Goal: Task Accomplishment & Management: Manage account settings

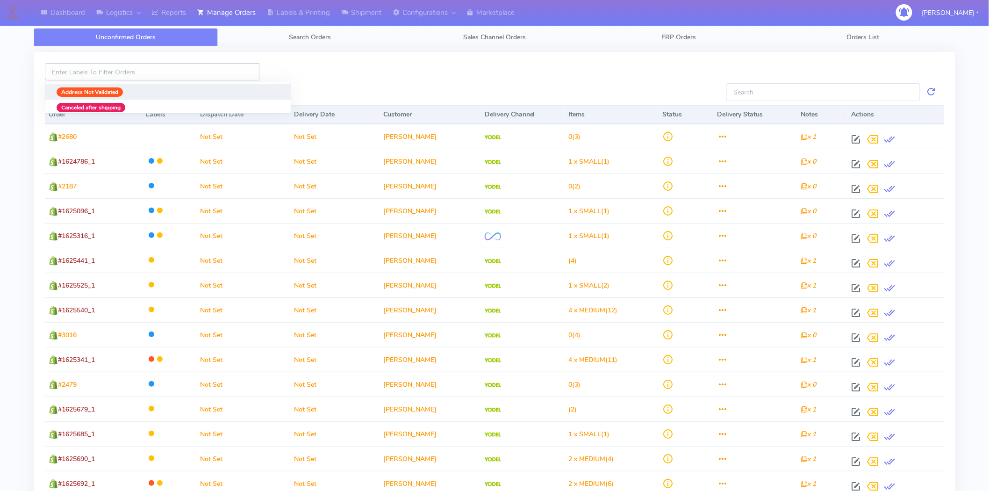
click at [176, 71] on input at bounding box center [152, 71] width 214 height 17
paste input "[EMAIL_ADDRESS][DOMAIN_NAME]"
type input "[EMAIL_ADDRESS][DOMAIN_NAME]"
click at [306, 43] on link "Search Orders" at bounding box center [310, 37] width 184 height 18
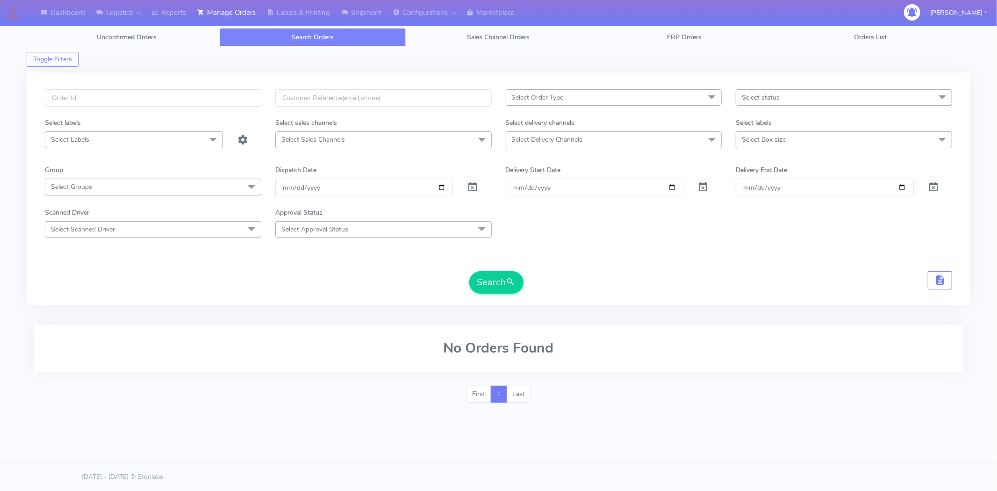
click at [307, 33] on span "Search Orders" at bounding box center [313, 37] width 42 height 9
click at [309, 98] on input "text" at bounding box center [383, 97] width 216 height 17
paste input "[EMAIL_ADDRESS][DOMAIN_NAME]"
type input "[EMAIL_ADDRESS][DOMAIN_NAME]"
click at [477, 187] on span at bounding box center [472, 189] width 11 height 9
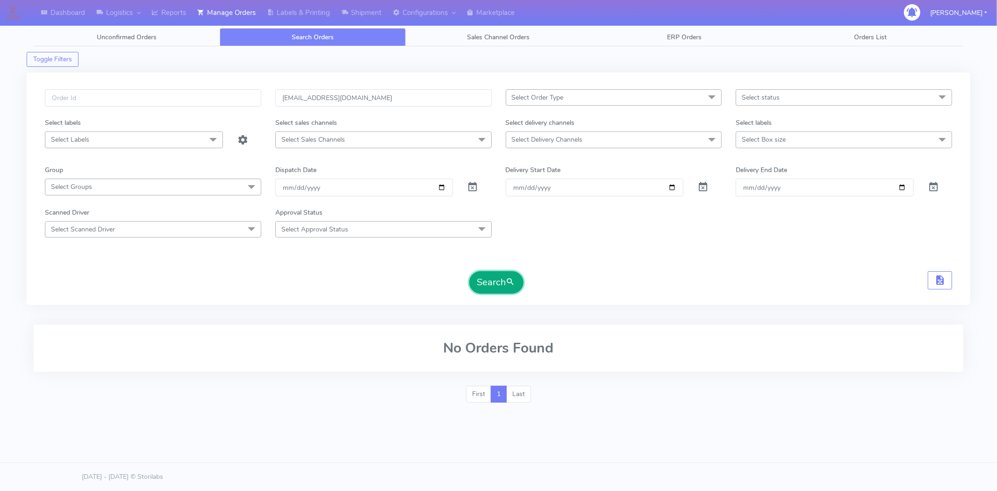
click at [489, 281] on button "Search" at bounding box center [496, 282] width 54 height 22
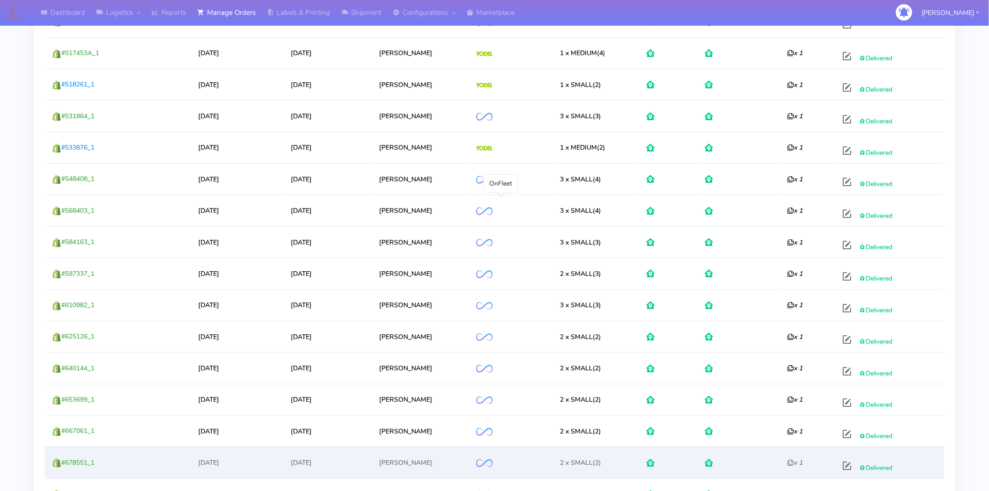
scroll to position [1562, 0]
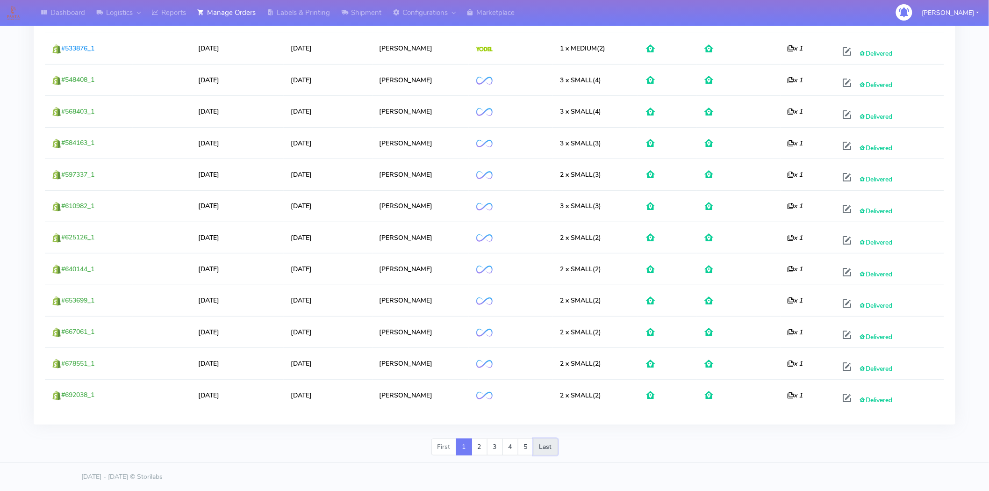
click at [546, 447] on link "Last" at bounding box center [545, 446] width 25 height 17
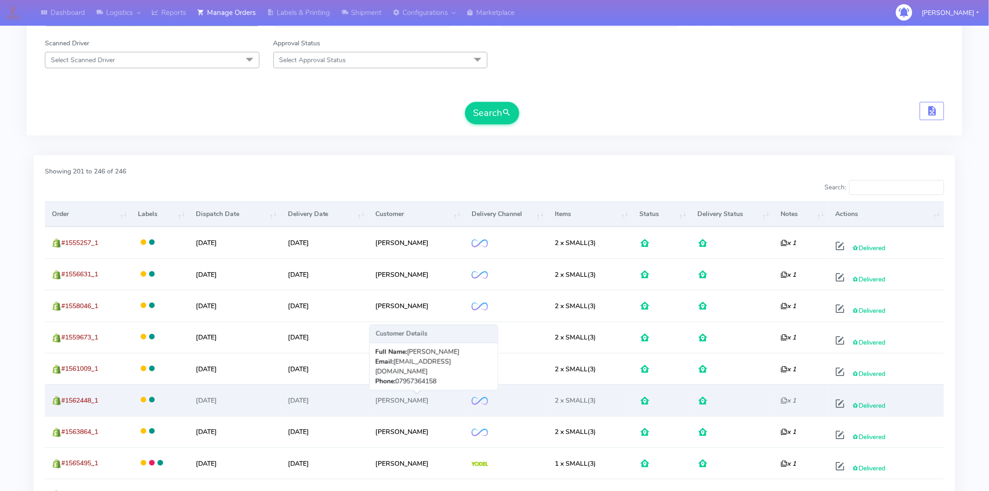
scroll to position [52, 0]
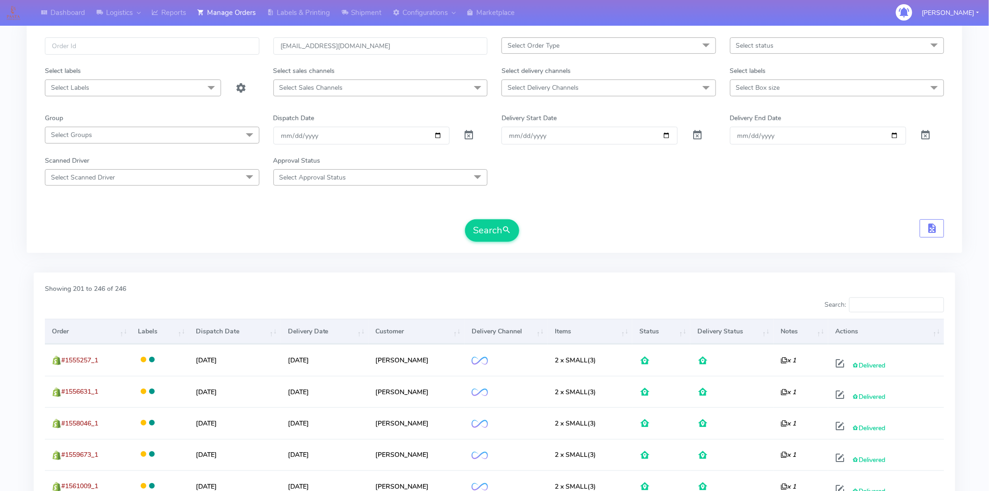
click at [281, 335] on th "Dispatch Date" at bounding box center [235, 331] width 92 height 25
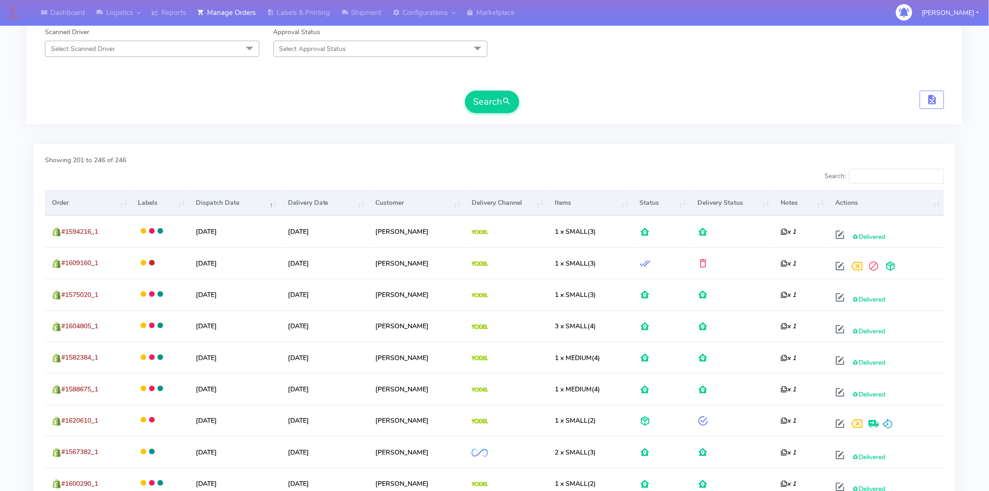
scroll to position [207, 0]
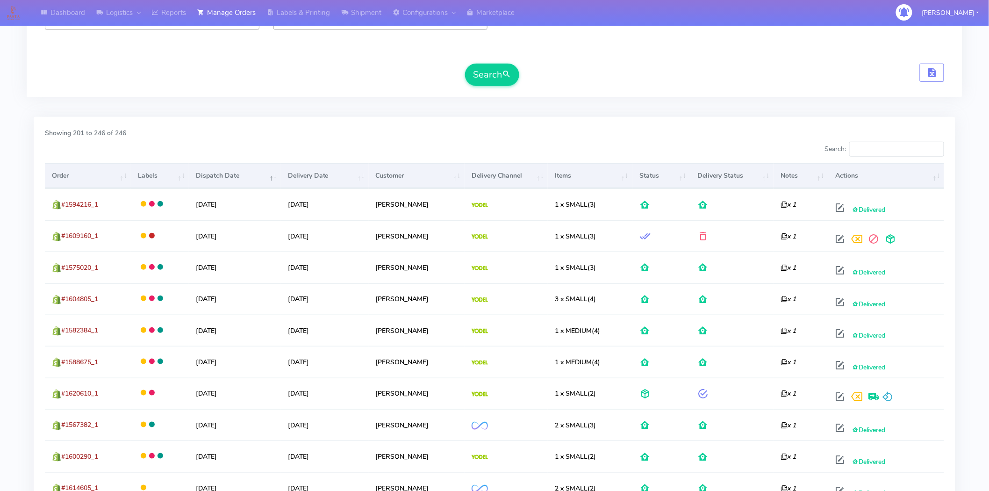
click at [277, 180] on th "Dispatch Date" at bounding box center [235, 175] width 92 height 25
click at [278, 181] on th "Dispatch Date" at bounding box center [235, 175] width 92 height 25
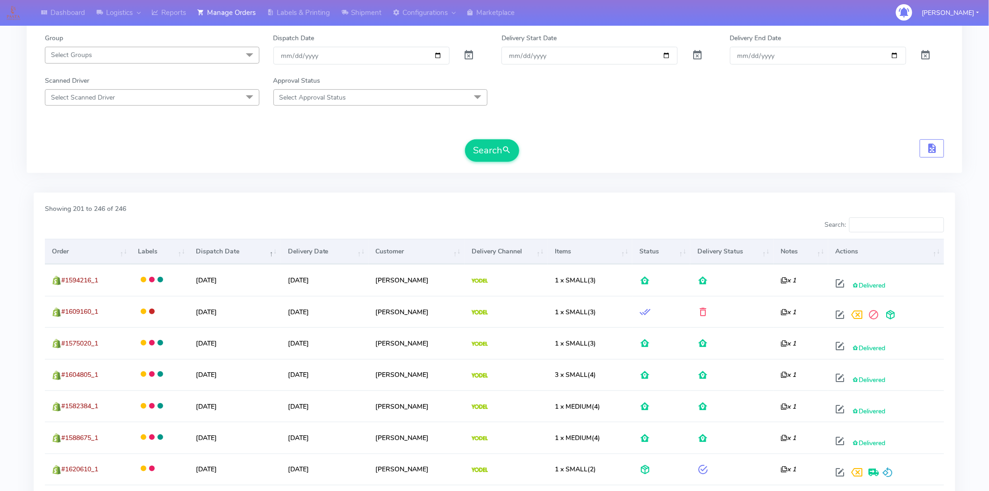
scroll to position [52, 0]
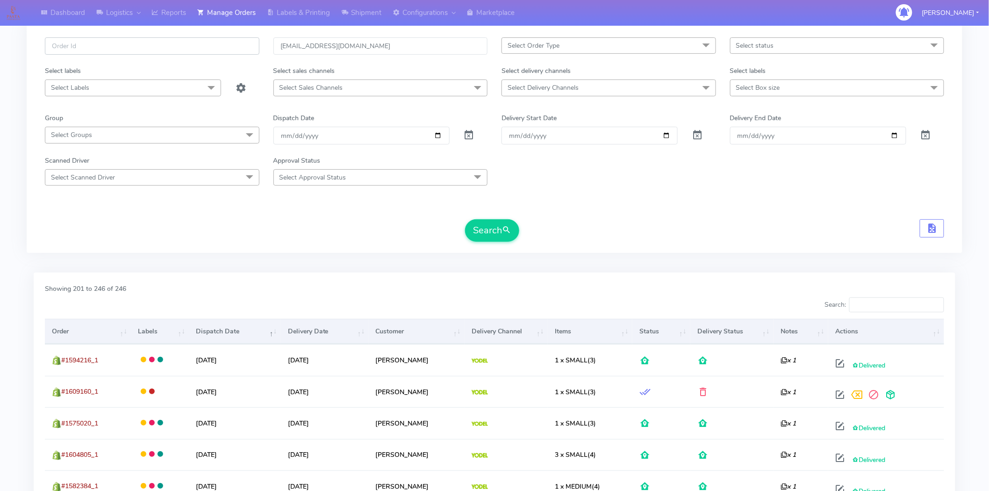
click at [160, 47] on input "text" at bounding box center [152, 45] width 214 height 17
paste input "1620610"
type input "1620610"
click at [465, 219] on button "Search" at bounding box center [492, 230] width 54 height 22
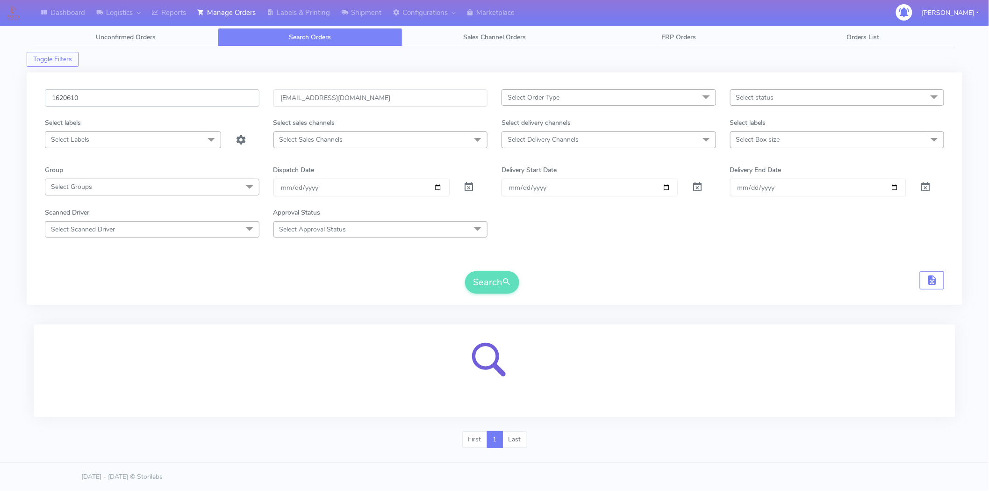
scroll to position [0, 0]
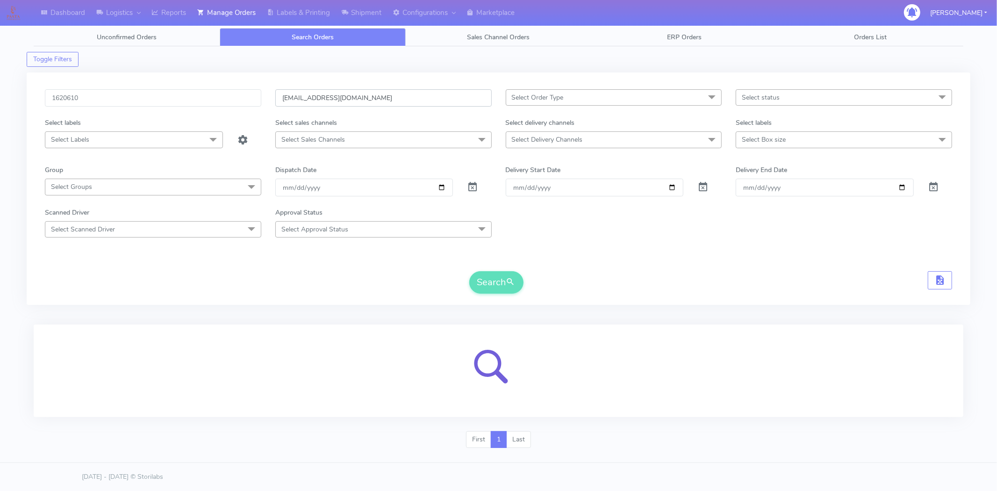
click at [401, 100] on input "[EMAIL_ADDRESS][DOMAIN_NAME]" at bounding box center [383, 97] width 216 height 17
drag, startPoint x: 401, startPoint y: 100, endPoint x: 213, endPoint y: 106, distance: 188.4
click at [213, 106] on div "1620610 [EMAIL_ADDRESS][DOMAIN_NAME] Select Order Type Select All MEALS ATAVI O…" at bounding box center [498, 103] width 921 height 29
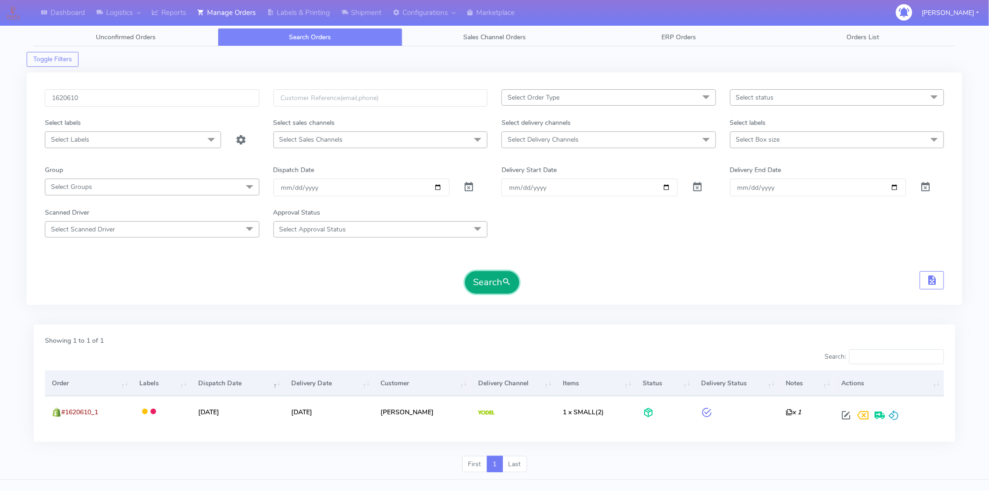
click at [511, 278] on span "submit" at bounding box center [506, 282] width 9 height 13
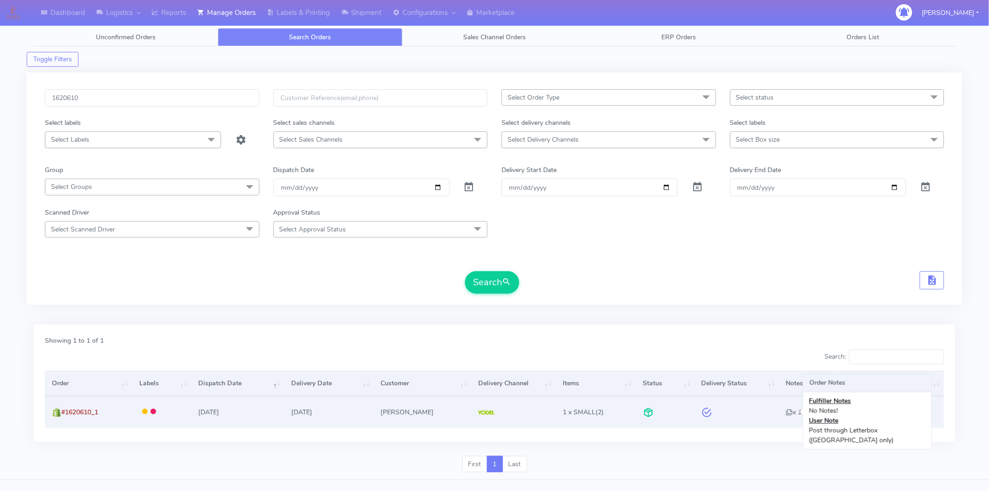
click at [786, 414] on icon "x 1" at bounding box center [793, 411] width 15 height 9
click at [790, 412] on icon "x 1" at bounding box center [793, 411] width 15 height 9
click at [786, 412] on icon "x 1" at bounding box center [793, 411] width 15 height 9
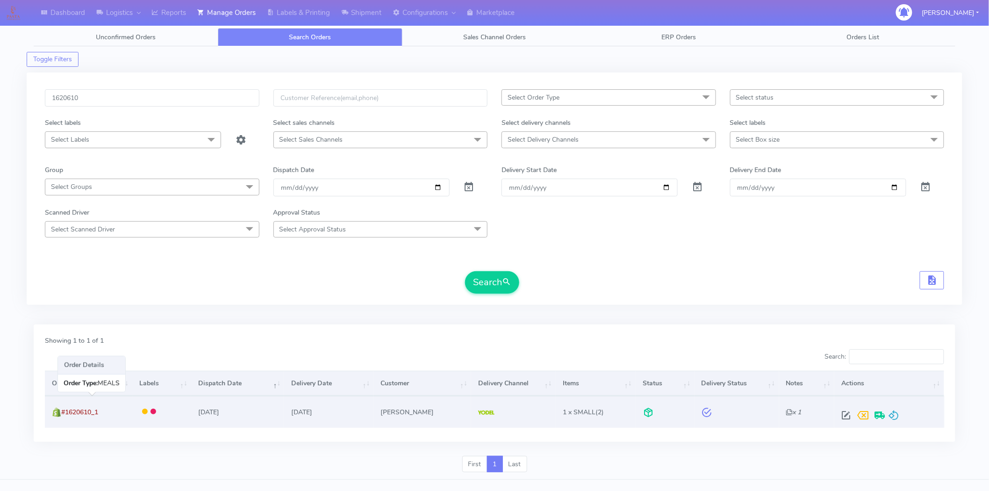
click at [72, 412] on span "#1620610_1" at bounding box center [79, 411] width 37 height 9
click at [81, 407] on td "#1620610_1" at bounding box center [88, 411] width 87 height 31
click at [86, 414] on span "#1620610_1" at bounding box center [79, 411] width 37 height 9
click at [844, 416] on span at bounding box center [846, 417] width 17 height 9
select select "5"
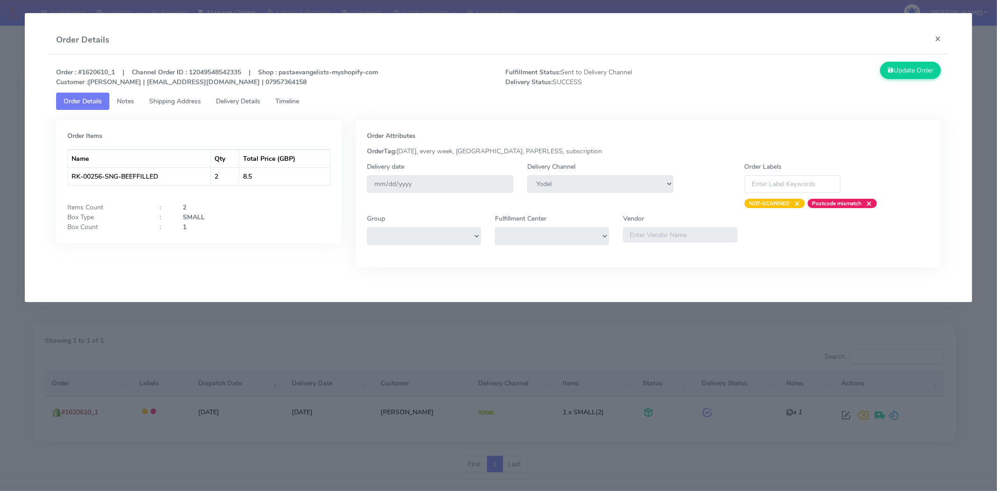
click at [232, 103] on span "Delivery Details" at bounding box center [238, 101] width 44 height 9
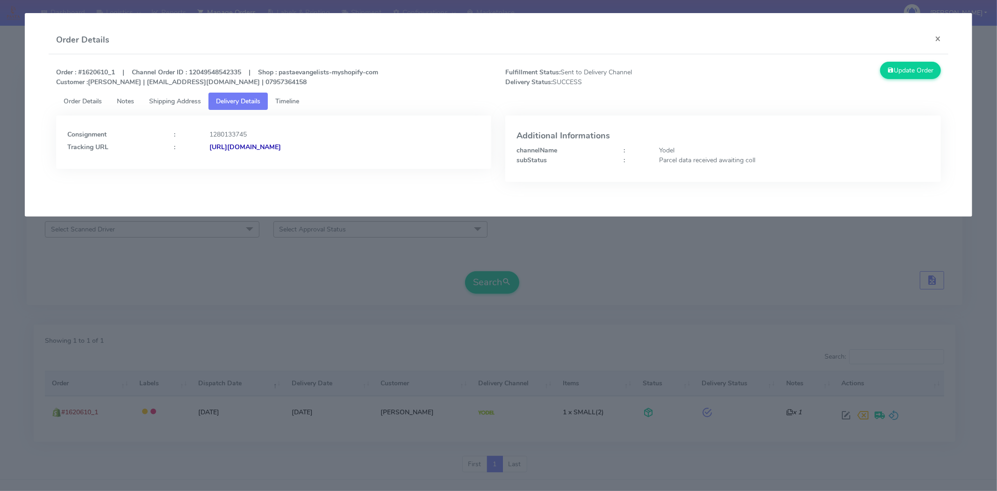
drag, startPoint x: 405, startPoint y: 146, endPoint x: 310, endPoint y: 151, distance: 95.5
click at [310, 151] on div "[URL][DOMAIN_NAME]" at bounding box center [344, 147] width 285 height 10
copy strong "JJD0002249960890169"
click at [166, 98] on span "Shipping Address" at bounding box center [175, 101] width 52 height 9
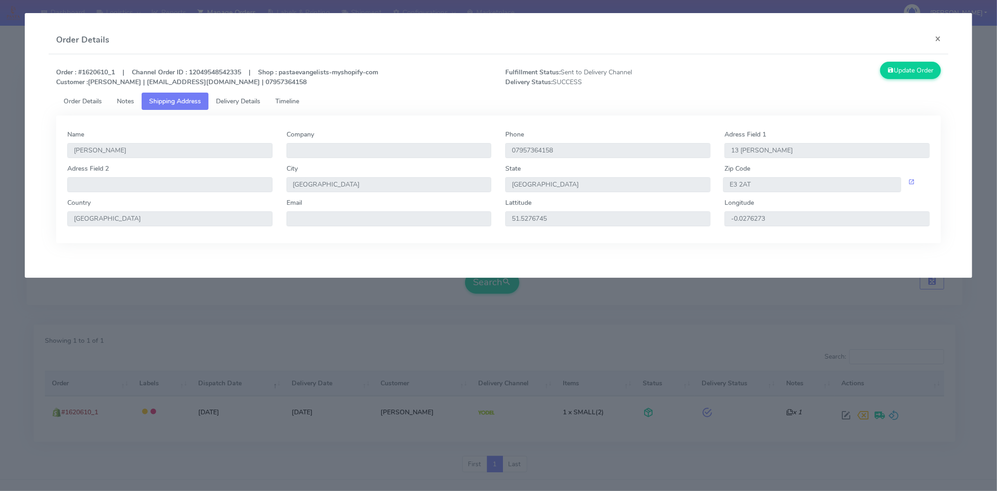
click at [73, 97] on span "Order Details" at bounding box center [83, 101] width 38 height 9
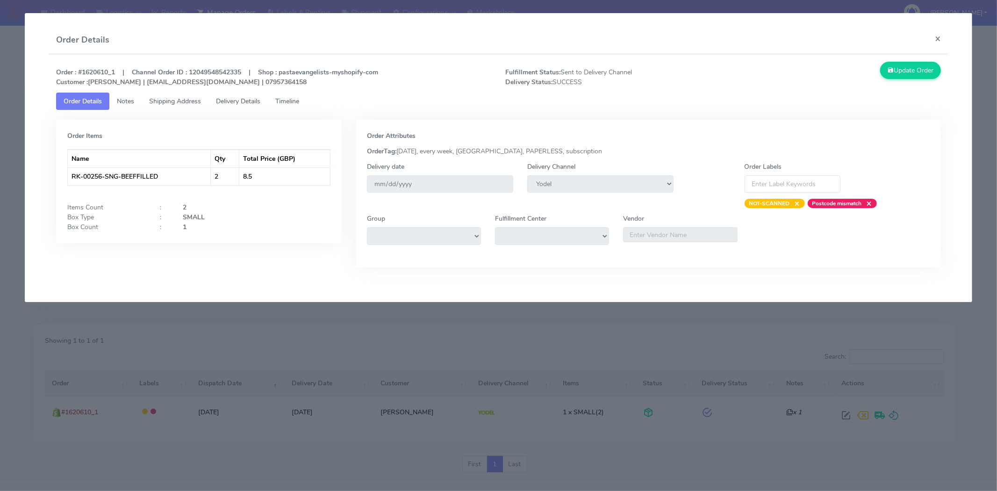
click at [106, 72] on strong "Order : #1620610_1 | Channel Order ID : 12049548542335 | Shop : pastaevangelist…" at bounding box center [217, 77] width 322 height 19
copy strong "1620610_1"
click at [300, 47] on div "Order Details ×" at bounding box center [498, 40] width 899 height 28
click at [940, 38] on button "×" at bounding box center [937, 38] width 21 height 25
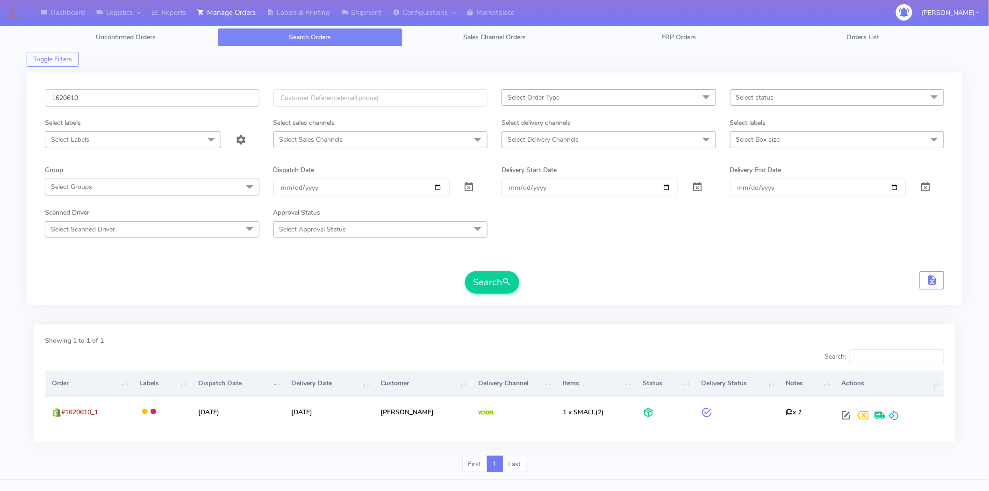
drag, startPoint x: 226, startPoint y: 91, endPoint x: 0, endPoint y: 105, distance: 226.6
click at [0, 105] on div "Dashboard Logistics [GEOGRAPHIC_DATA] Logistics Reports Manage Orders Labels & …" at bounding box center [494, 248] width 989 height 463
paste input "305"
type input "1620305"
click at [465, 271] on button "Search" at bounding box center [492, 282] width 54 height 22
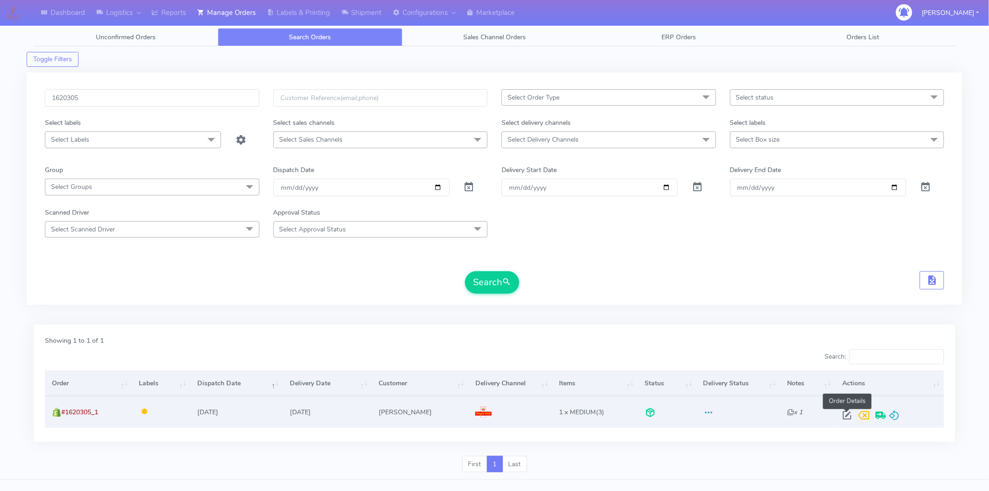
click at [842, 414] on span at bounding box center [846, 417] width 17 height 9
select select "3"
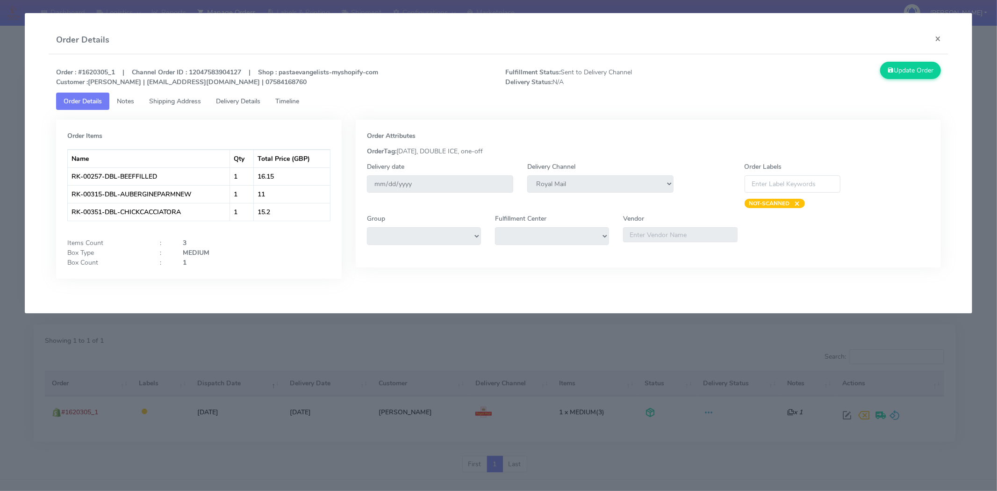
click at [215, 100] on link "Delivery Details" at bounding box center [237, 101] width 59 height 17
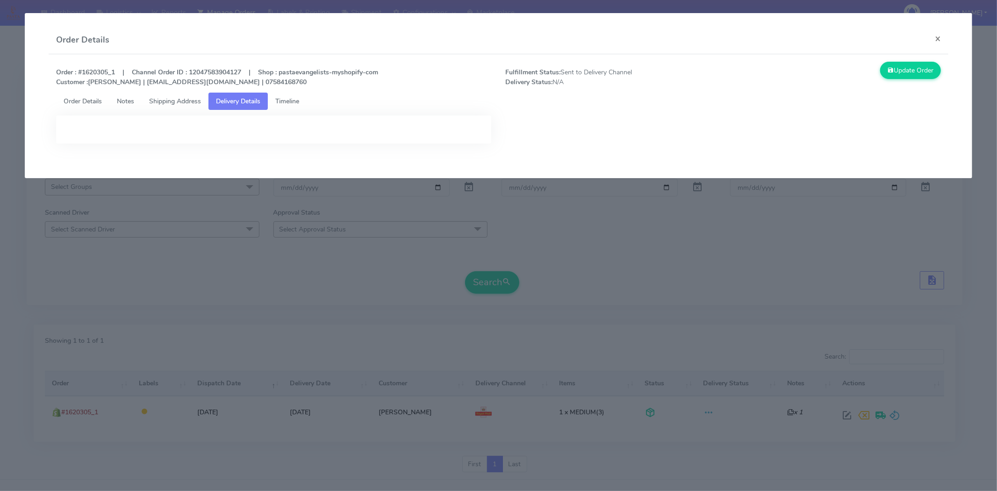
click at [187, 104] on span "Shipping Address" at bounding box center [175, 101] width 52 height 9
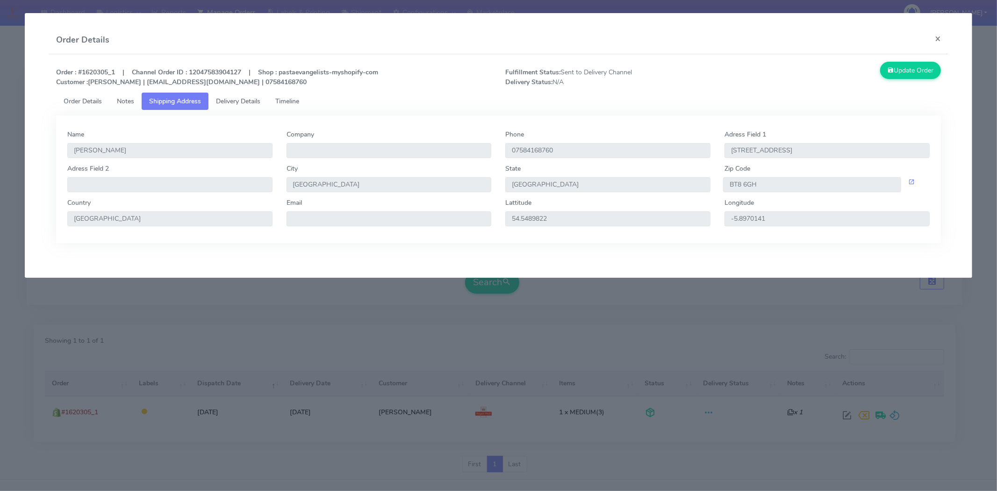
click at [236, 101] on span "Delivery Details" at bounding box center [238, 101] width 44 height 9
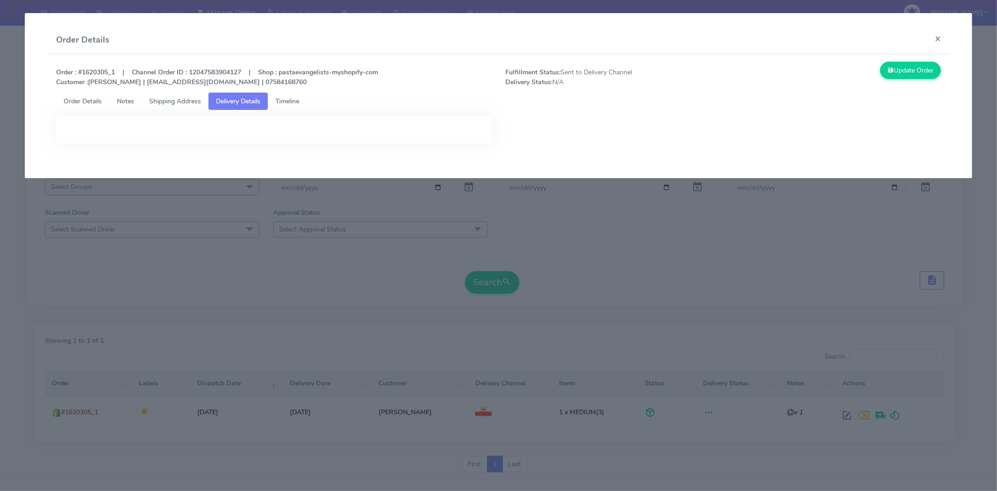
click at [291, 100] on span "Timeline" at bounding box center [287, 101] width 24 height 9
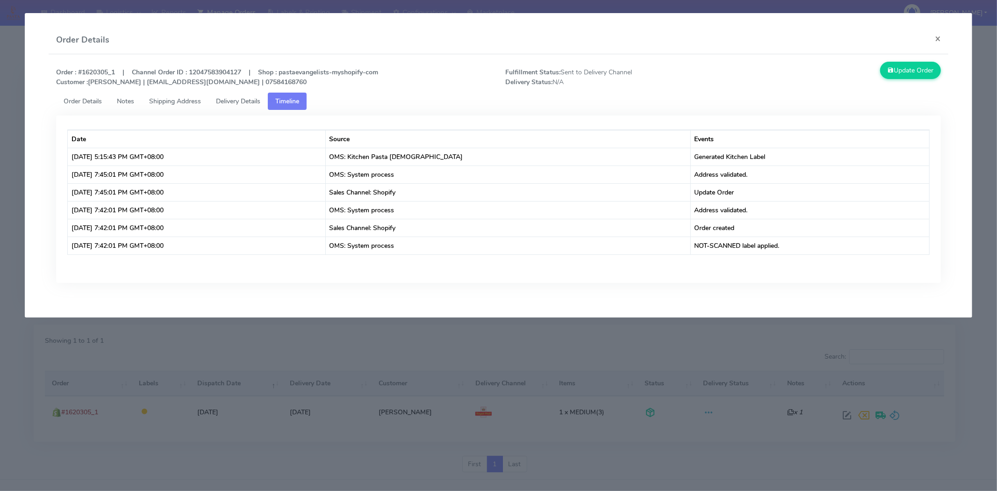
click at [161, 100] on span "Shipping Address" at bounding box center [175, 101] width 52 height 9
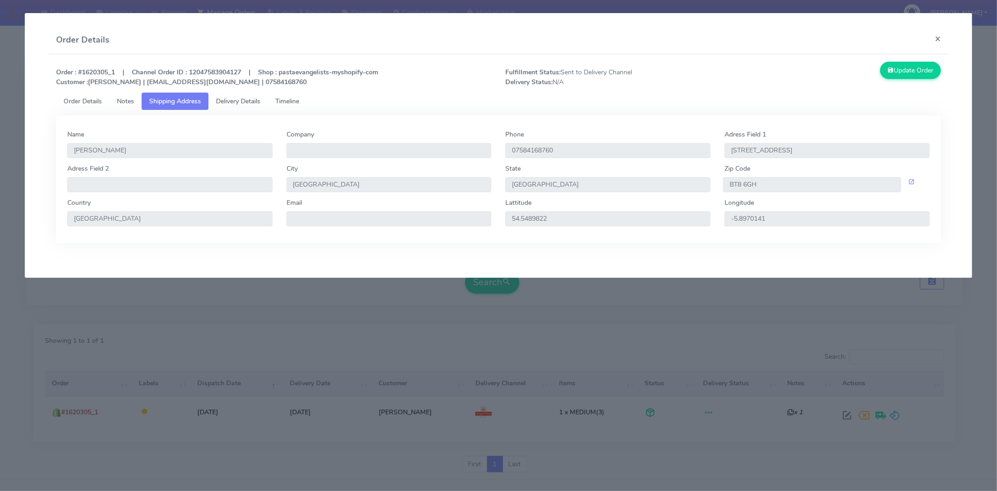
click at [299, 104] on span "Timeline" at bounding box center [287, 101] width 24 height 9
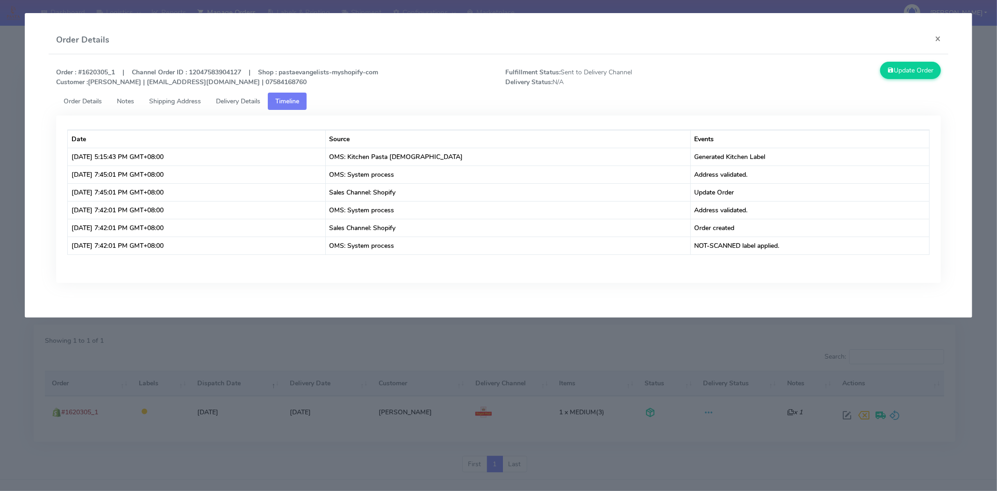
click at [241, 103] on span "Delivery Details" at bounding box center [238, 101] width 44 height 9
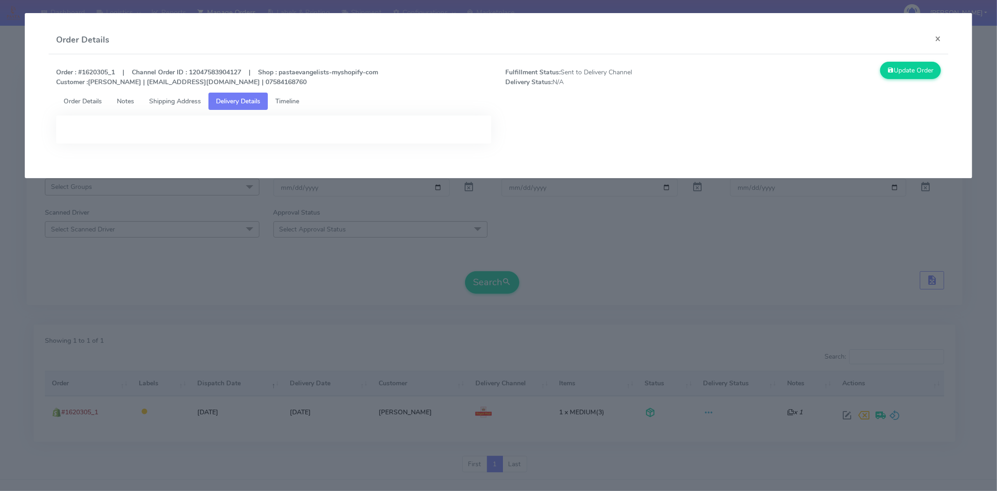
click at [179, 102] on span "Shipping Address" at bounding box center [175, 101] width 52 height 9
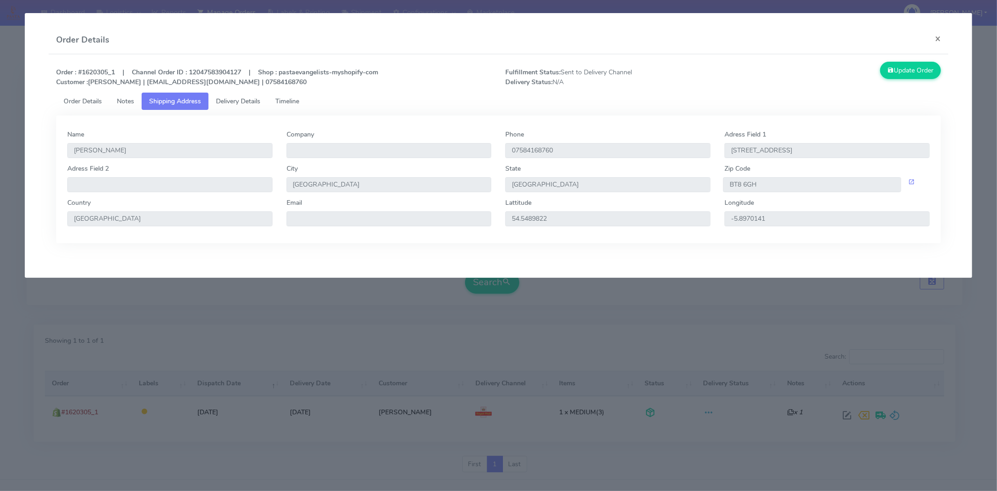
click at [91, 99] on span "Order Details" at bounding box center [83, 101] width 38 height 9
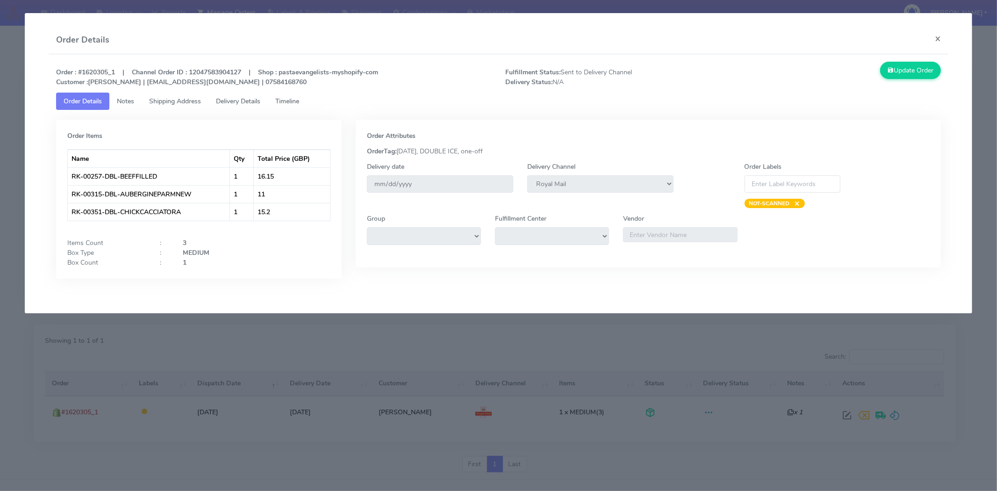
click at [122, 102] on span "Notes" at bounding box center [125, 101] width 17 height 9
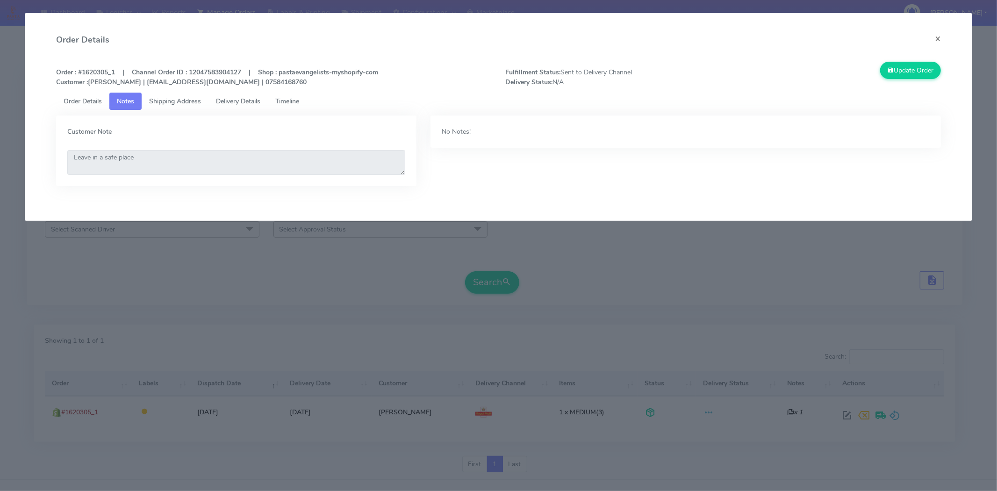
click at [166, 104] on span "Shipping Address" at bounding box center [175, 101] width 52 height 9
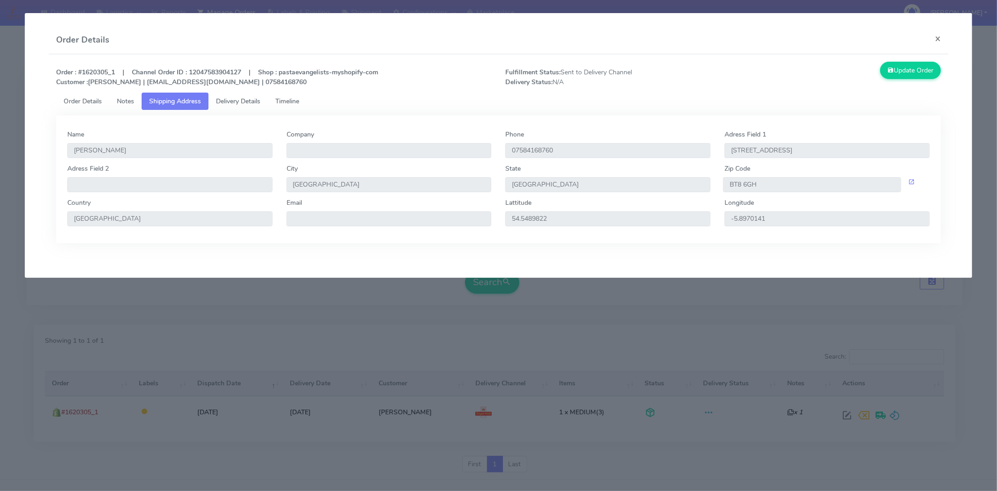
click at [237, 100] on span "Delivery Details" at bounding box center [238, 101] width 44 height 9
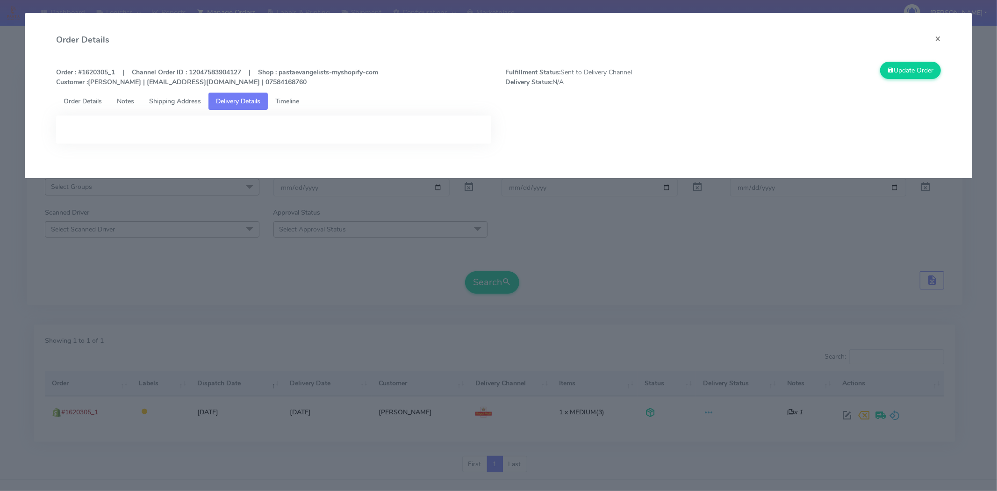
click at [283, 99] on span "Timeline" at bounding box center [287, 101] width 24 height 9
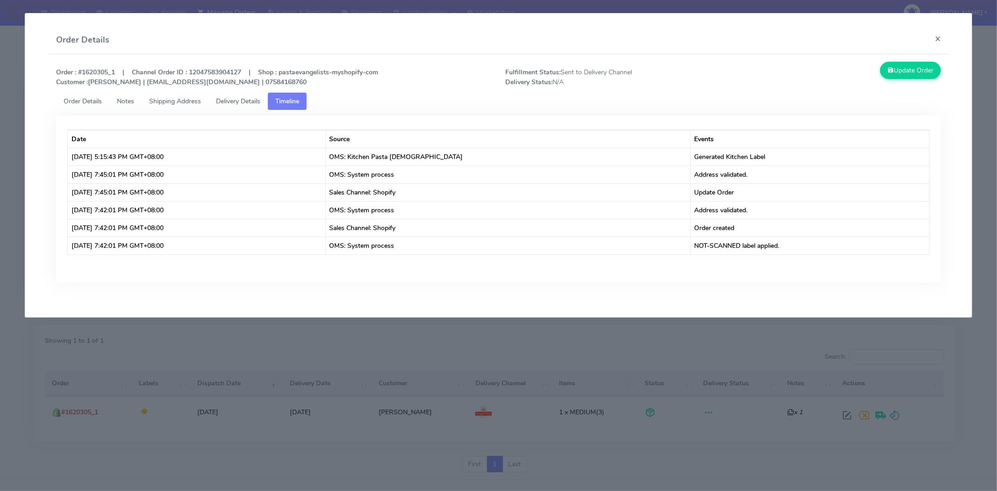
click at [242, 104] on span "Delivery Details" at bounding box center [238, 101] width 44 height 9
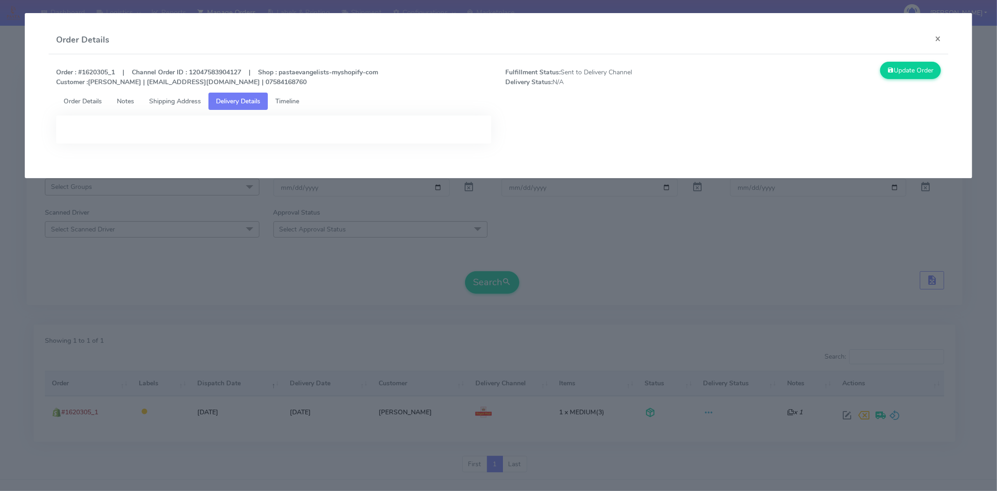
click at [176, 103] on span "Shipping Address" at bounding box center [175, 101] width 52 height 9
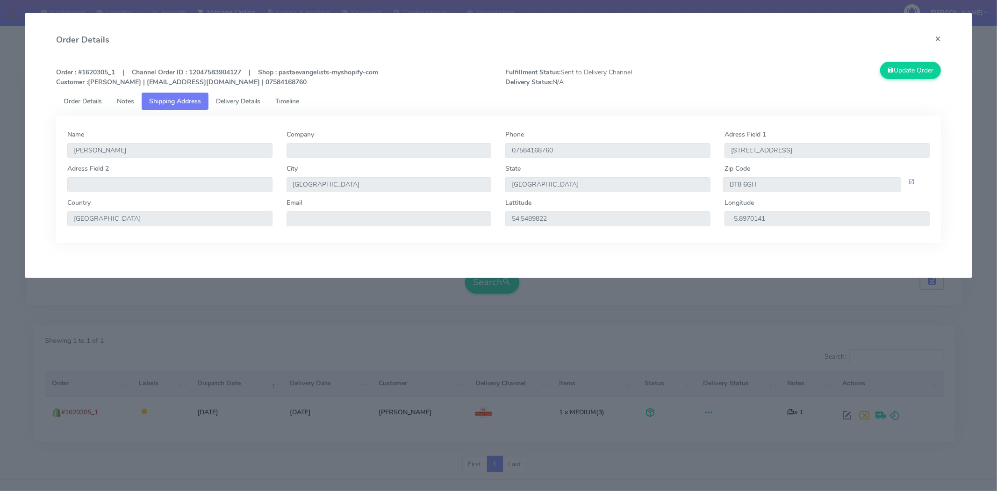
click at [298, 101] on span "Timeline" at bounding box center [287, 101] width 24 height 9
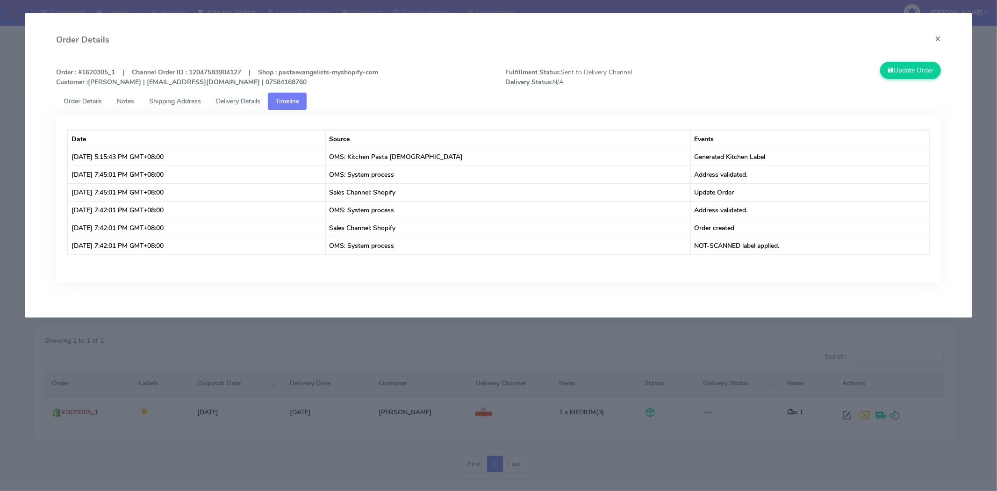
click at [245, 100] on span "Delivery Details" at bounding box center [238, 101] width 44 height 9
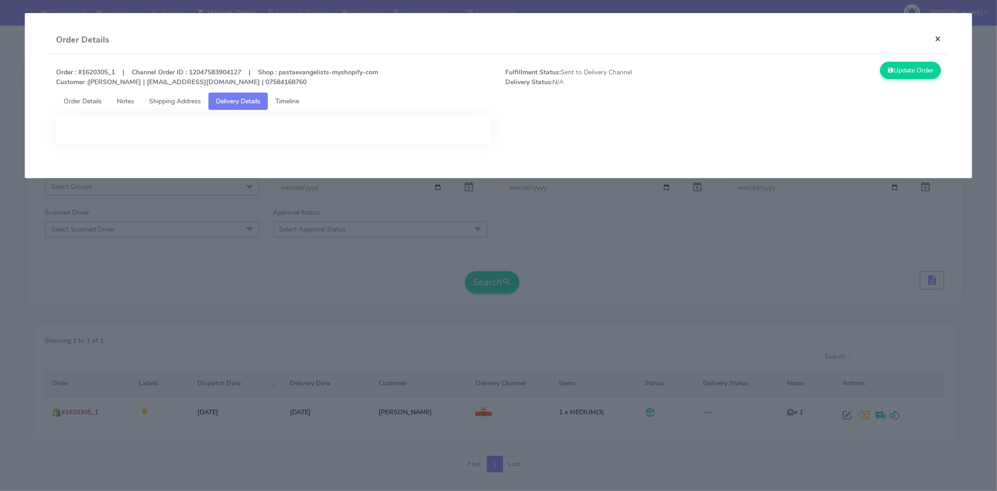
click at [936, 38] on button "×" at bounding box center [937, 38] width 21 height 25
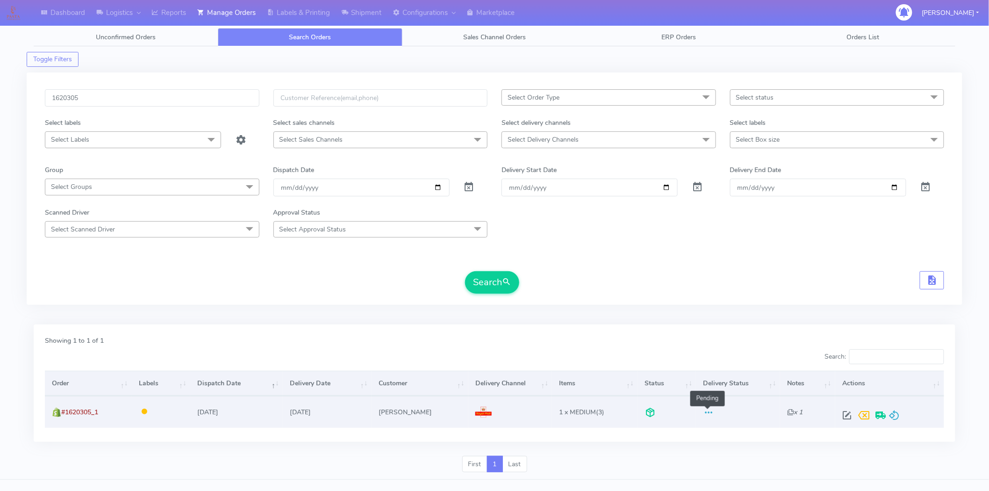
click at [703, 413] on span at bounding box center [708, 414] width 11 height 9
click at [845, 415] on span at bounding box center [846, 417] width 17 height 9
select select "3"
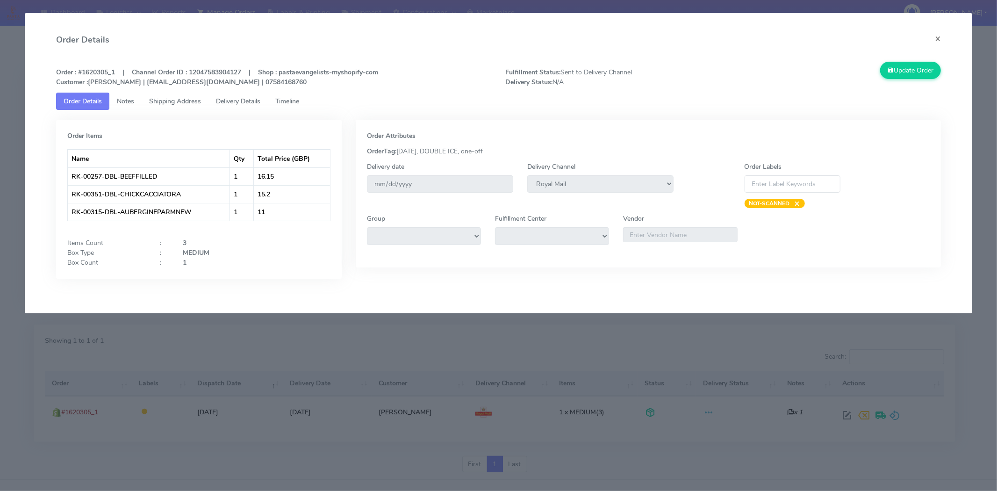
click at [516, 308] on app-order-update "Order Details × Order : #1620305_1 | Channel Order ID : 12047583904127 | Shop :…" at bounding box center [498, 163] width 947 height 300
click at [174, 97] on span "Shipping Address" at bounding box center [175, 101] width 52 height 9
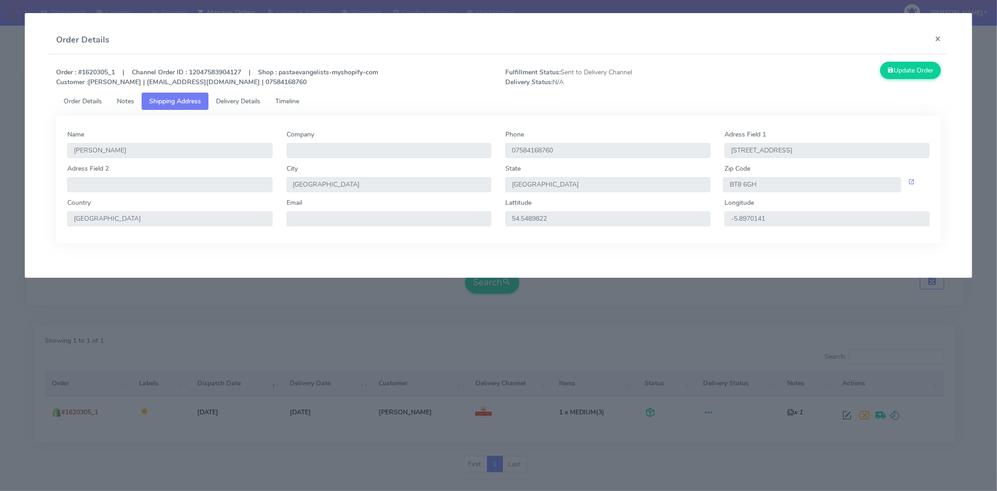
click at [122, 100] on span "Notes" at bounding box center [125, 101] width 17 height 9
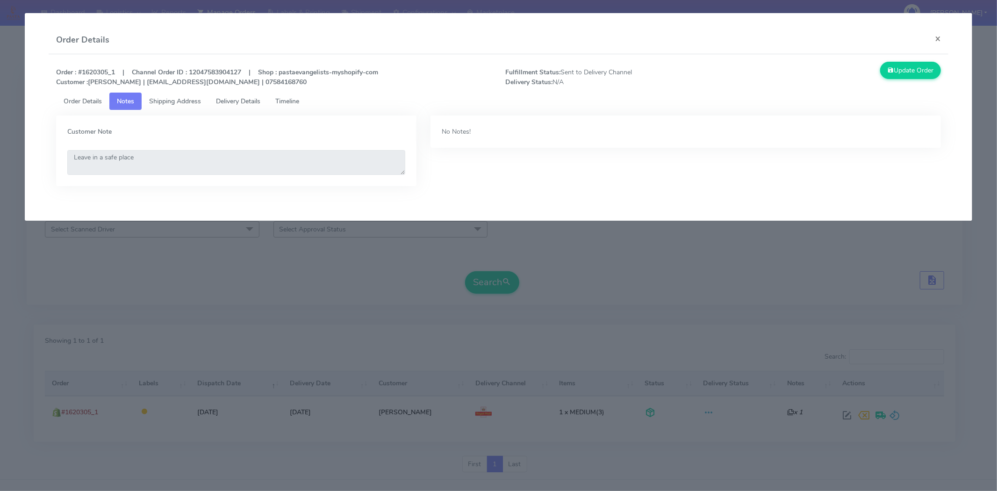
click at [231, 105] on span "Delivery Details" at bounding box center [238, 101] width 44 height 9
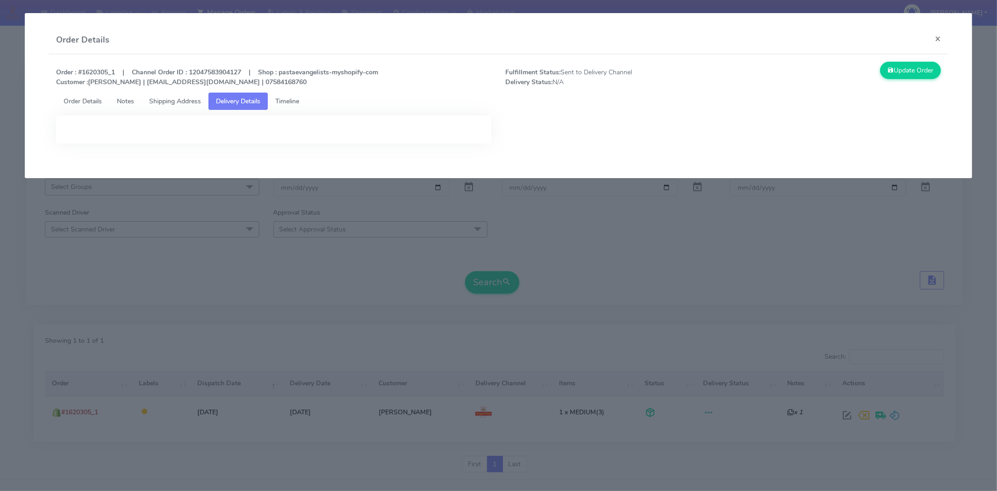
click at [304, 105] on link "Timeline" at bounding box center [287, 101] width 39 height 17
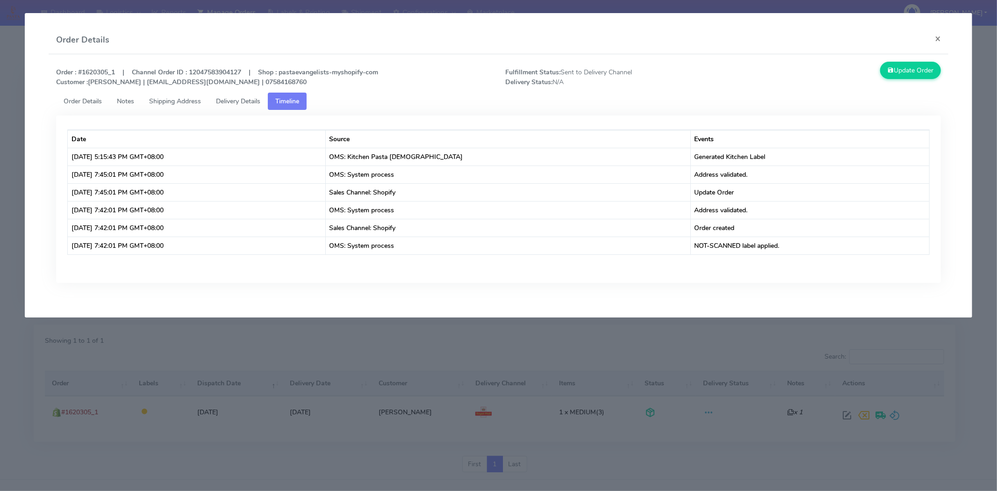
click at [250, 97] on span "Delivery Details" at bounding box center [238, 101] width 44 height 9
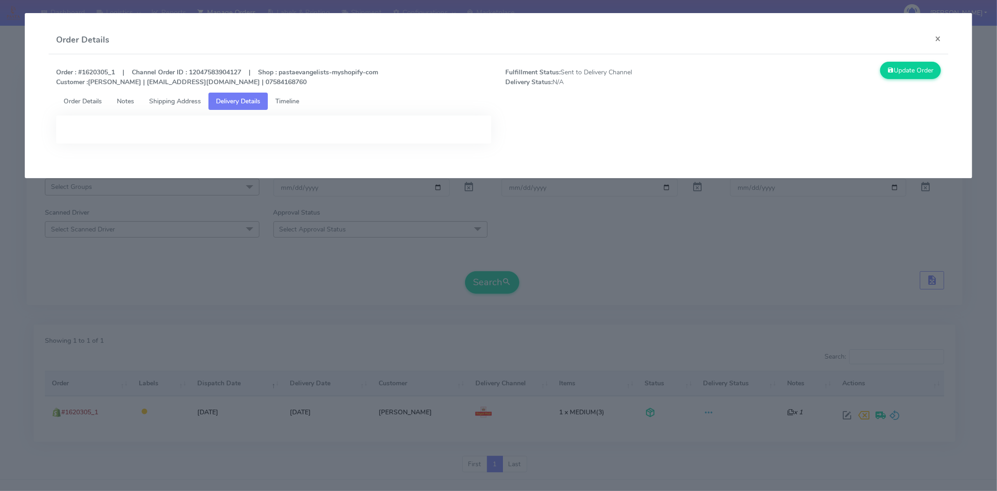
click at [200, 99] on span "Shipping Address" at bounding box center [175, 101] width 52 height 9
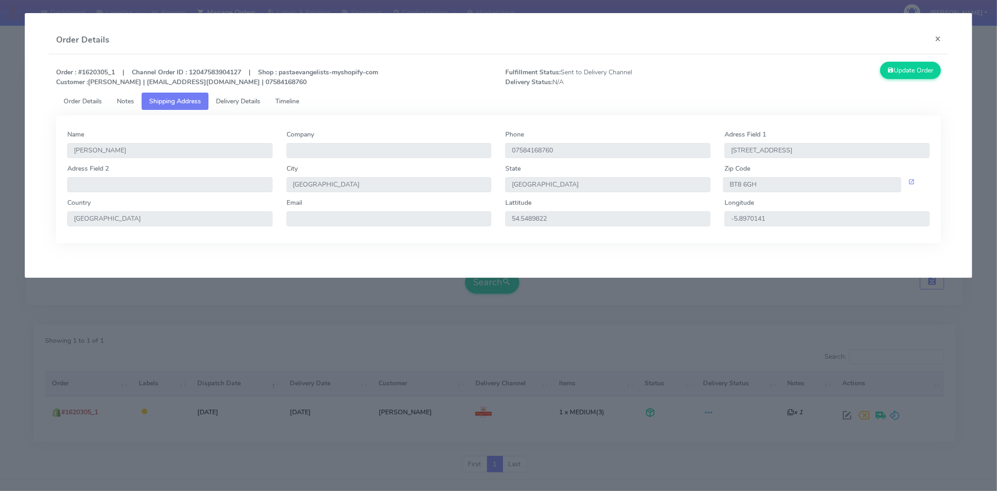
click at [204, 69] on strong "Order : #1620305_1 | Channel Order ID : 12047583904127 | Shop : pastaevangelist…" at bounding box center [217, 77] width 322 height 19
copy strong "12047583904127"
click at [317, 89] on div "Order : #1620305_1 | Channel Order ID : 12047583904127 | Shop : pastaevangelist…" at bounding box center [498, 77] width 899 height 31
click at [257, 83] on strong "Order : #1620305_1 | Channel Order ID : 12047583904127 | Shop : pastaevangelist…" at bounding box center [217, 77] width 322 height 19
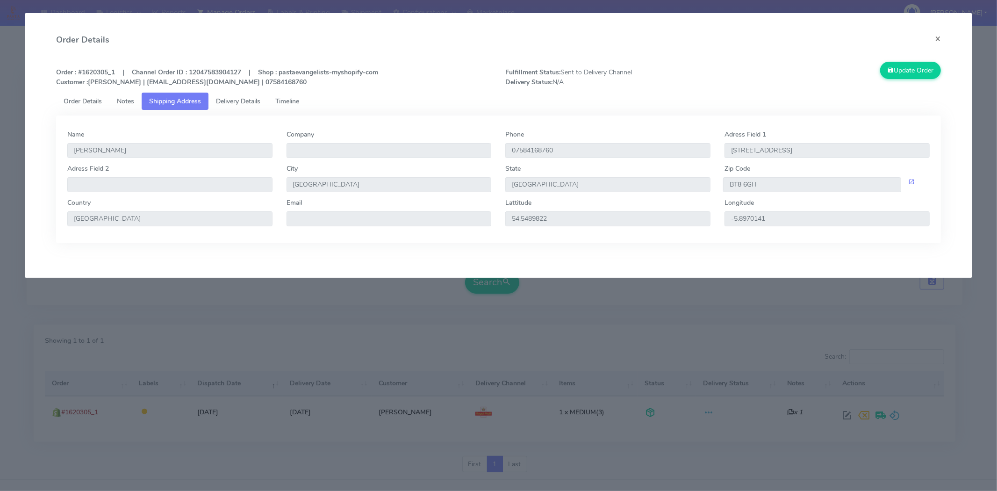
click at [257, 83] on strong "Order : #1620305_1 | Channel Order ID : 12047583904127 | Shop : pastaevangelist…" at bounding box center [217, 77] width 322 height 19
click at [306, 90] on div "Order : #1620305_1 | Channel Order ID : 12047583904127 | Shop : pastaevangelist…" at bounding box center [498, 77] width 899 height 31
click at [255, 97] on span "Delivery Details" at bounding box center [238, 101] width 44 height 9
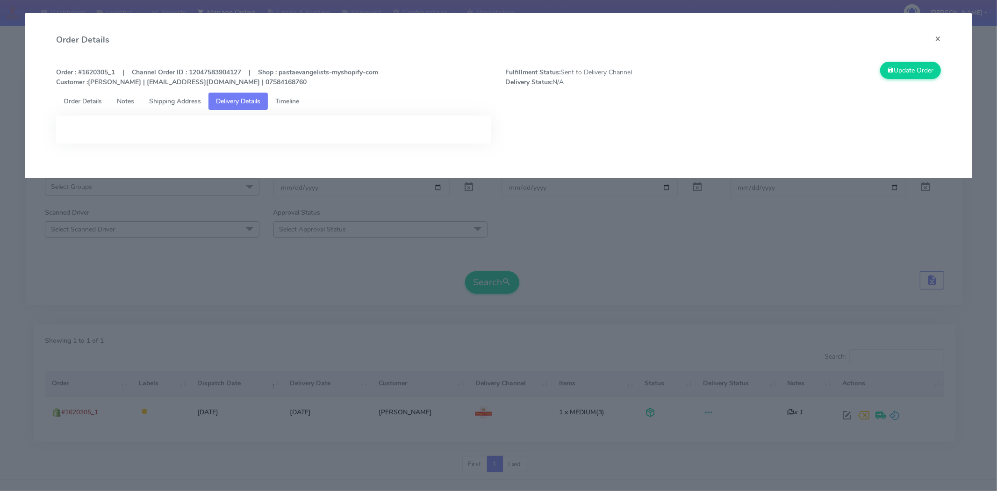
click at [275, 97] on link "Timeline" at bounding box center [287, 101] width 39 height 17
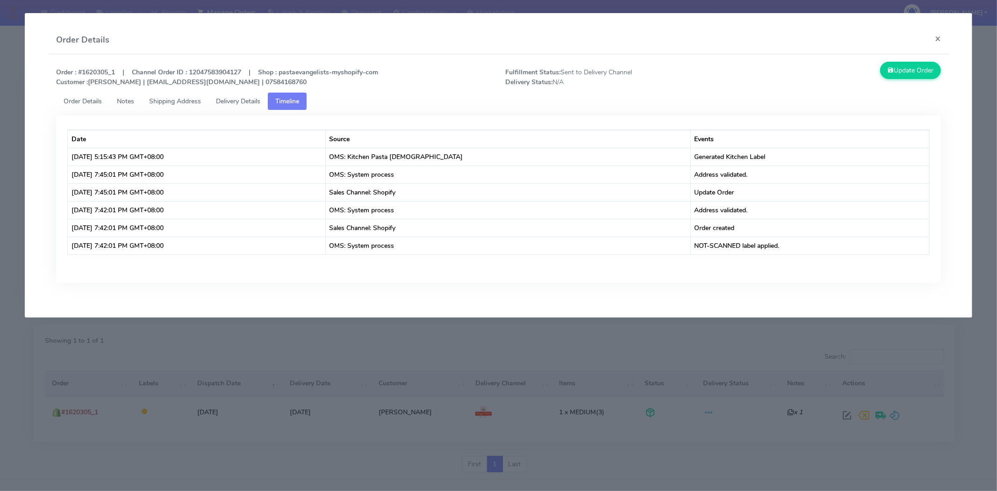
click at [248, 99] on span "Delivery Details" at bounding box center [238, 101] width 44 height 9
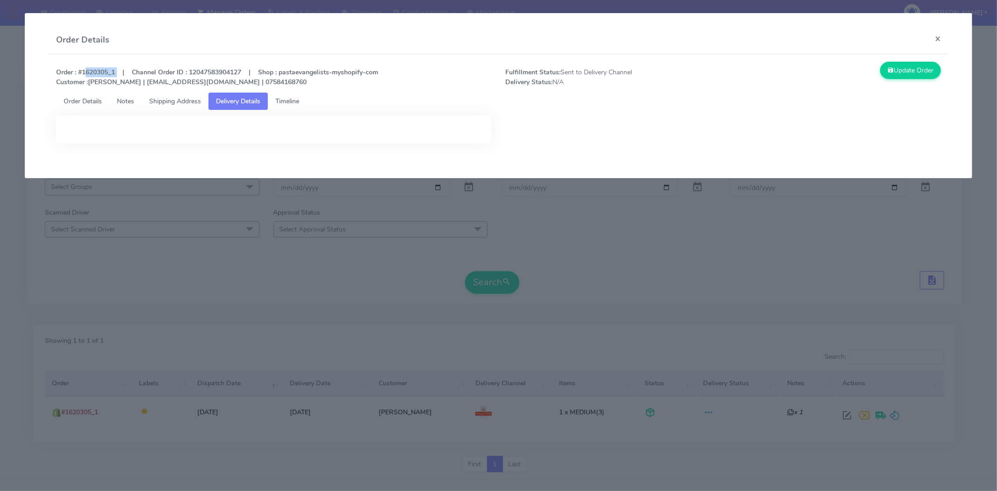
drag, startPoint x: 117, startPoint y: 73, endPoint x: 83, endPoint y: 68, distance: 35.0
click at [83, 68] on strong "Order : #1620305_1 | Channel Order ID : 12047583904127 | Shop : pastaevangelist…" at bounding box center [217, 77] width 322 height 19
copy strong "1620305_1"
click at [187, 107] on link "Shipping Address" at bounding box center [175, 101] width 67 height 17
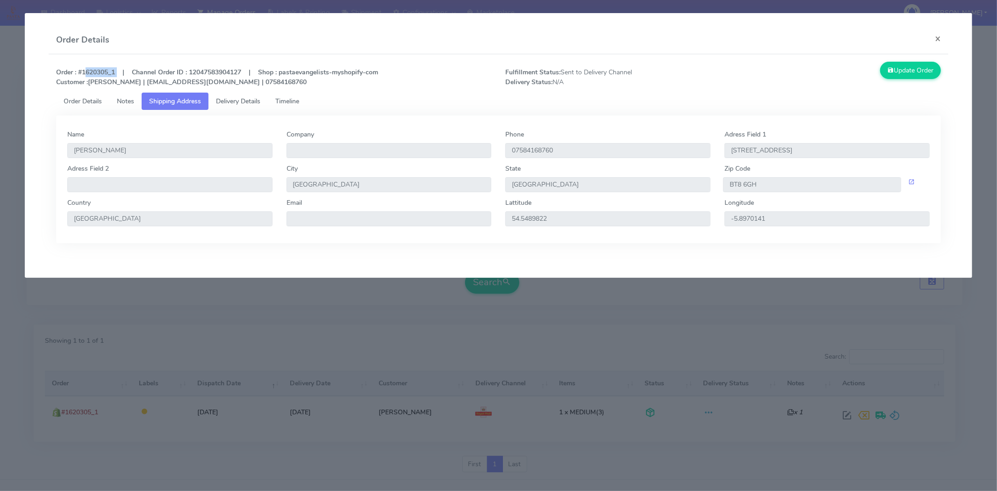
click at [238, 100] on span "Delivery Details" at bounding box center [238, 101] width 44 height 9
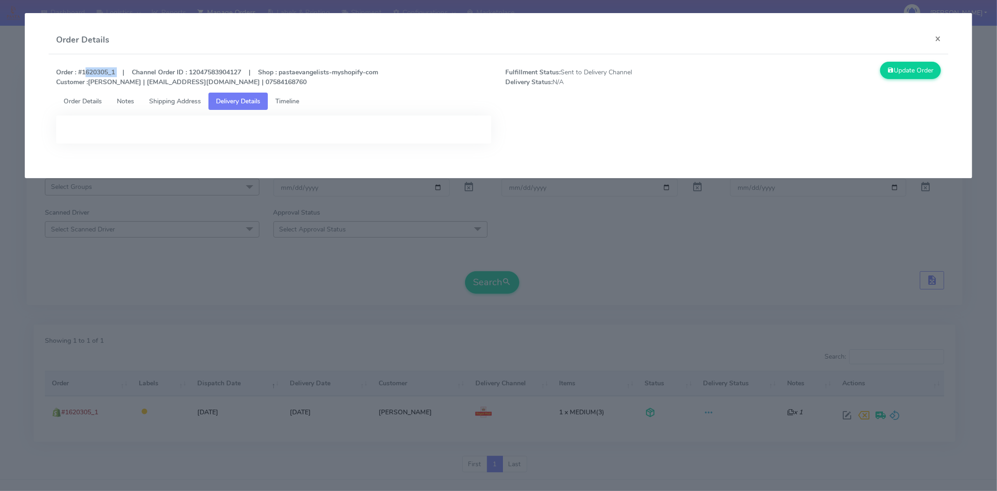
click at [282, 104] on span "Timeline" at bounding box center [287, 101] width 24 height 9
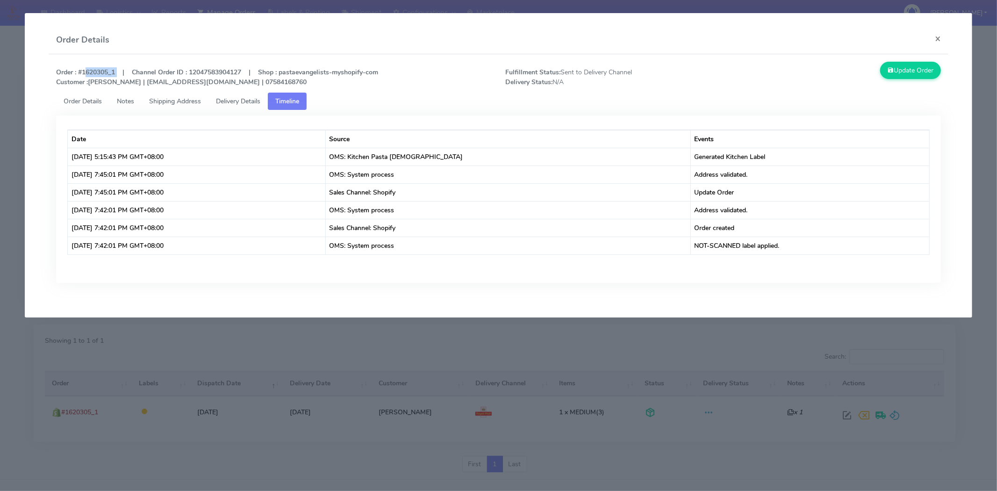
click at [187, 100] on span "Shipping Address" at bounding box center [175, 101] width 52 height 9
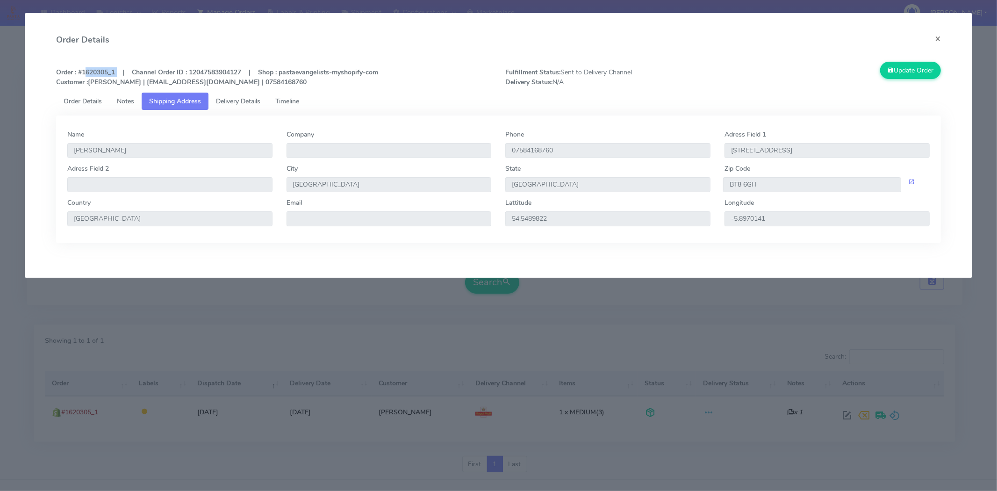
click at [93, 99] on span "Order Details" at bounding box center [83, 101] width 38 height 9
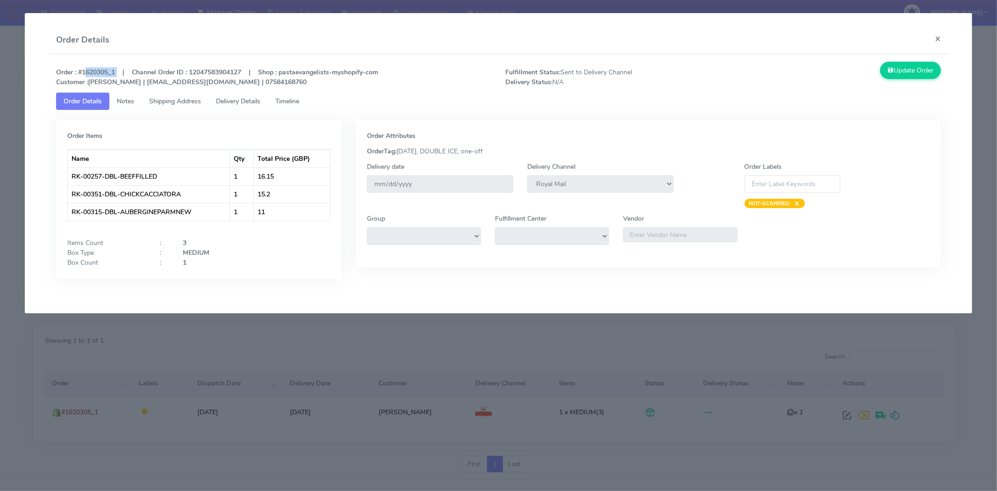
copy strong "1620305_1"
click at [930, 43] on button "×" at bounding box center [937, 38] width 21 height 25
